Goal: Task Accomplishment & Management: Complete application form

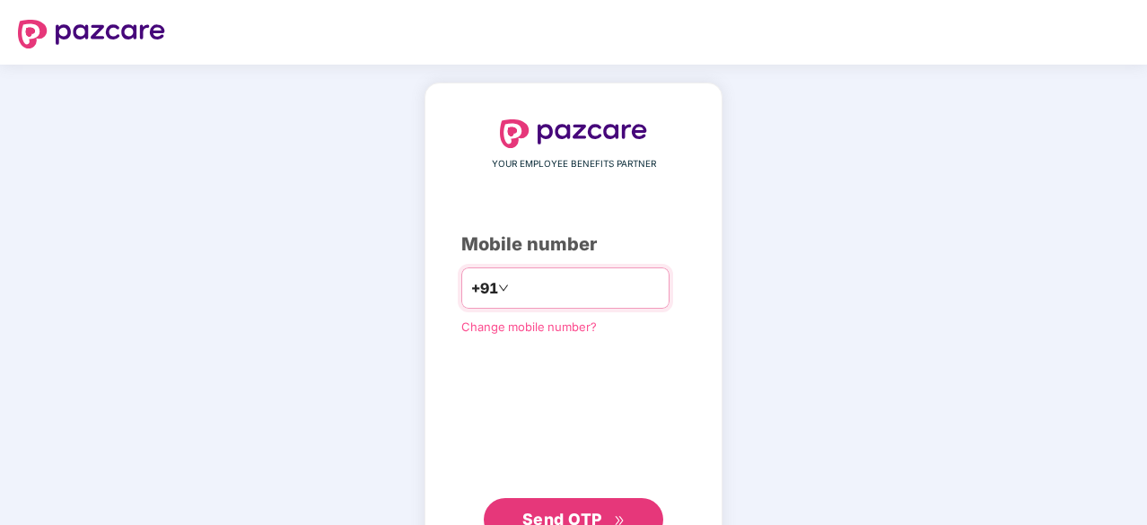
click at [558, 286] on input "number" at bounding box center [586, 288] width 147 height 29
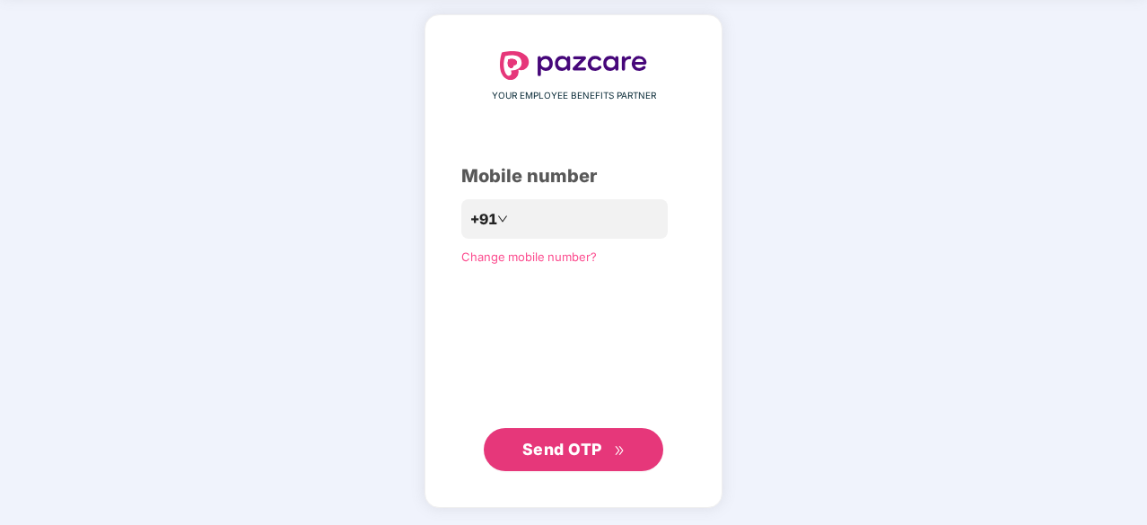
scroll to position [67, 0]
click at [573, 450] on span "Send OTP" at bounding box center [562, 450] width 80 height 19
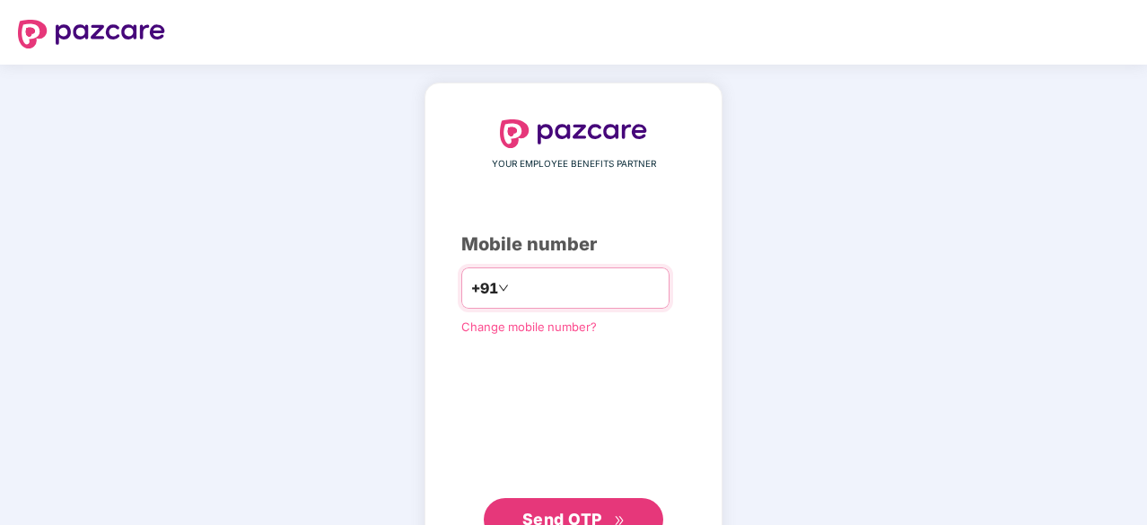
click at [592, 280] on input "**********" at bounding box center [586, 288] width 147 height 29
type input "*"
type input "**********"
click at [601, 516] on span "Send OTP" at bounding box center [562, 517] width 80 height 19
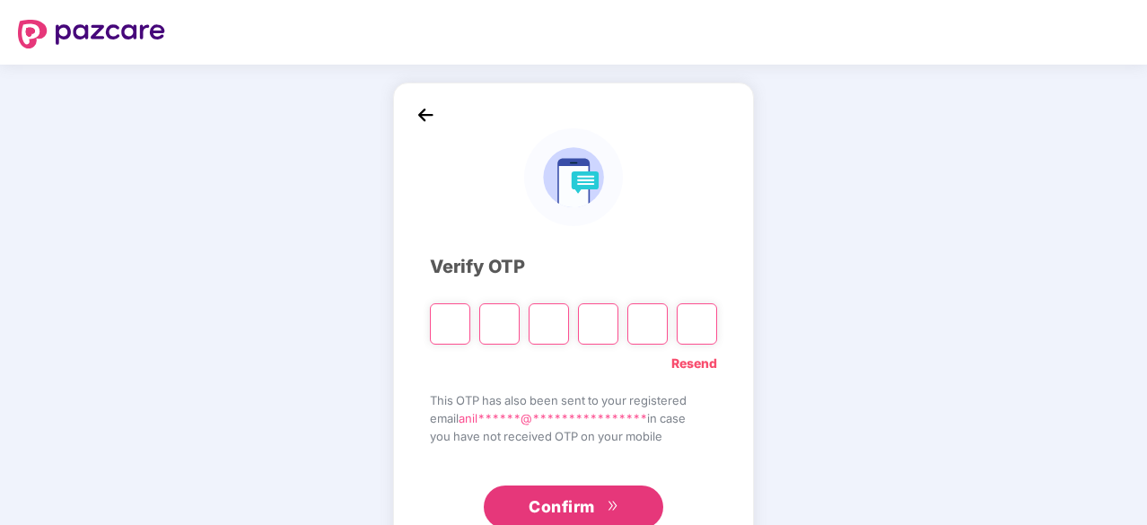
scroll to position [59, 0]
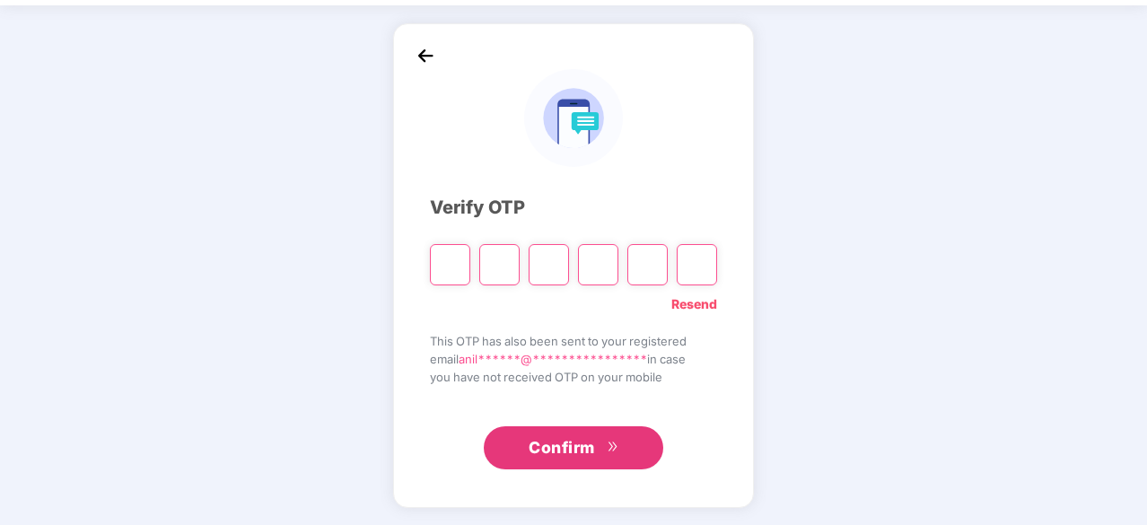
click at [688, 306] on link "Resend" at bounding box center [694, 304] width 46 height 20
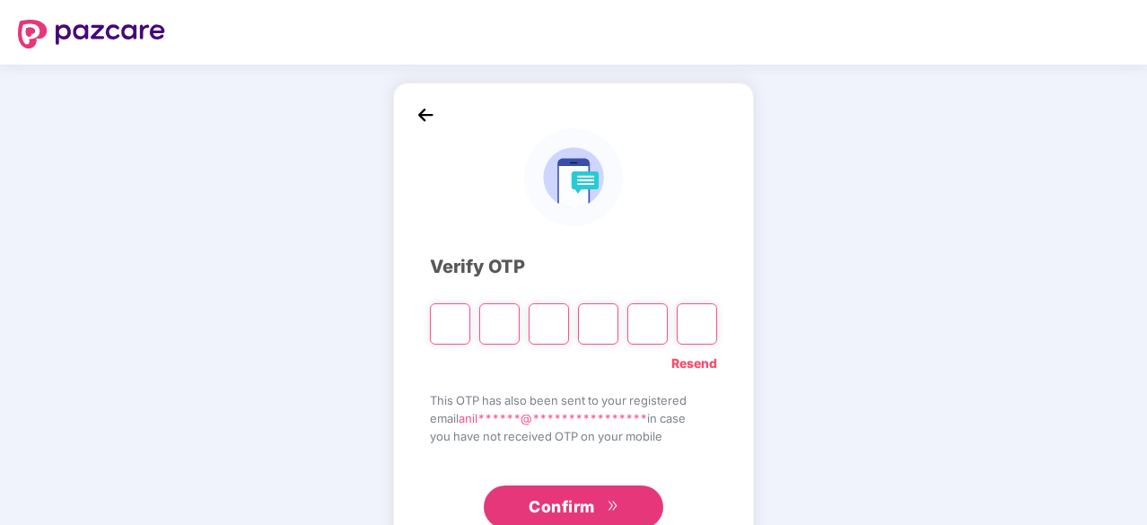
click at [612, 508] on icon "double-right" at bounding box center [613, 506] width 12 height 12
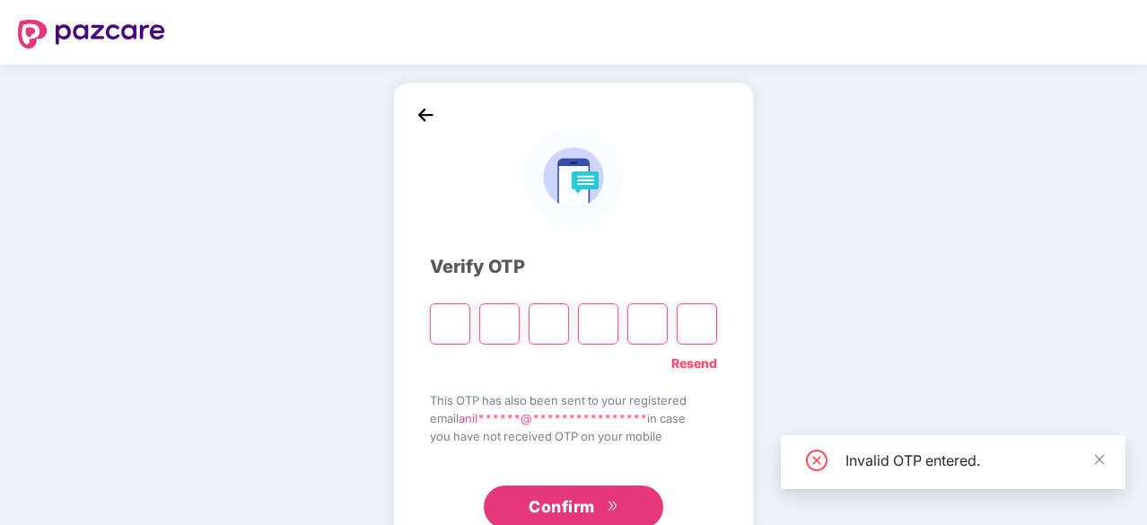
click at [698, 362] on link "Resend" at bounding box center [694, 364] width 46 height 20
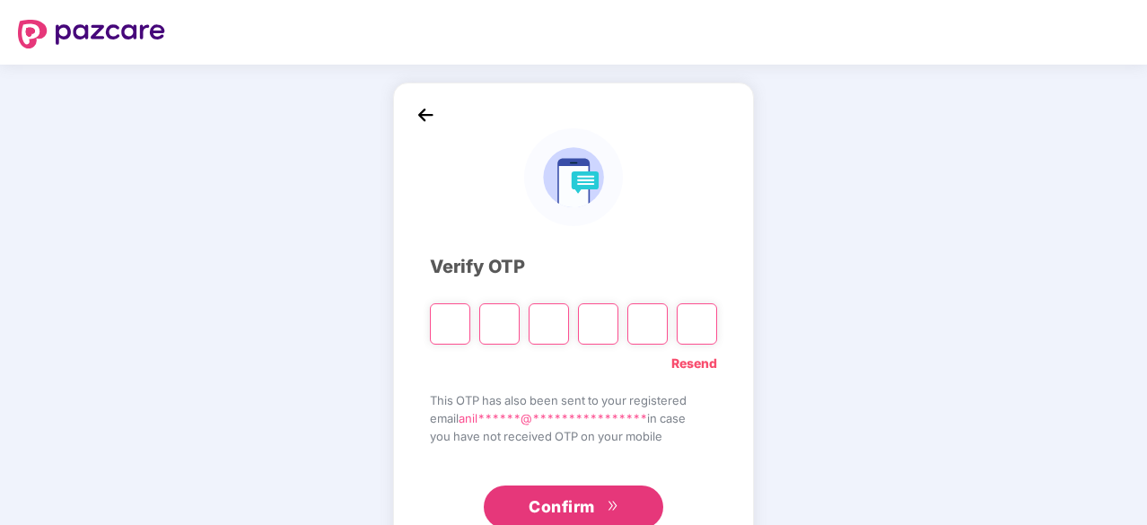
click at [707, 366] on link "Resend" at bounding box center [694, 364] width 46 height 20
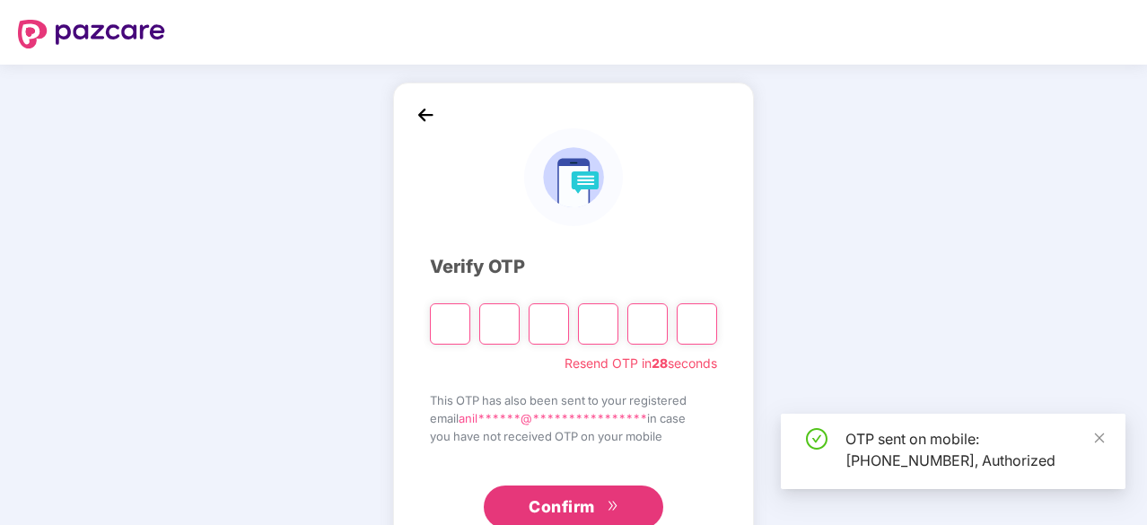
scroll to position [59, 0]
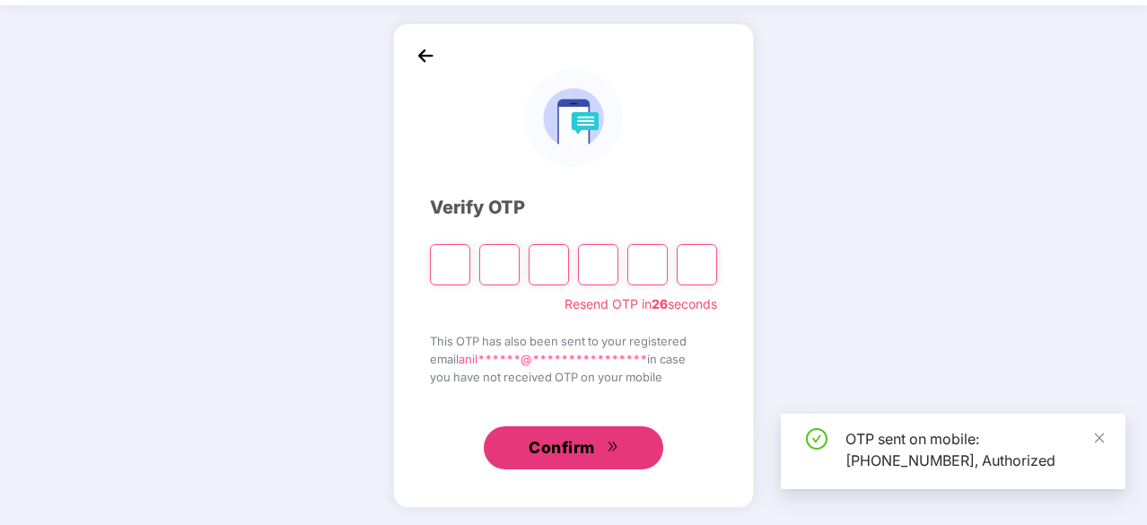
click at [562, 452] on span "Confirm" at bounding box center [562, 447] width 66 height 25
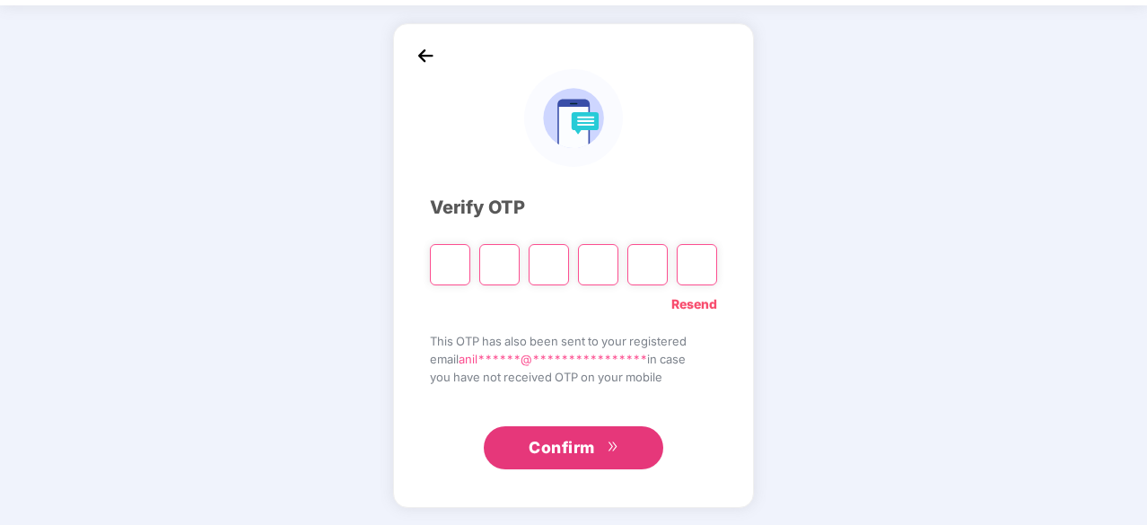
click at [695, 303] on link "Resend" at bounding box center [694, 304] width 46 height 20
click at [601, 364] on span "**********" at bounding box center [553, 359] width 189 height 14
click at [693, 303] on link "Resend" at bounding box center [694, 304] width 46 height 20
